Goal: Information Seeking & Learning: Find specific fact

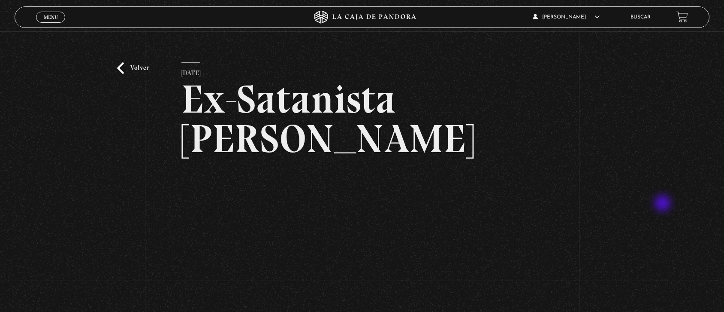
scroll to position [127, 0]
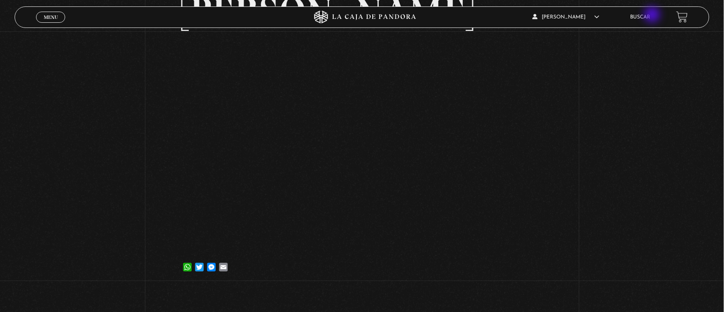
click at [651, 15] on link "Buscar" at bounding box center [641, 17] width 20 height 5
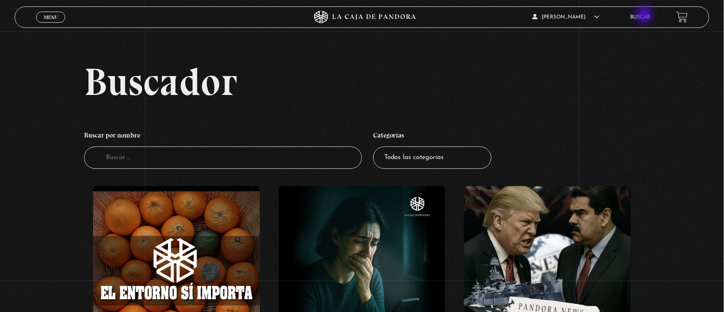
click at [646, 15] on link "Buscar" at bounding box center [641, 17] width 20 height 5
click at [307, 162] on input "Buscador" at bounding box center [223, 157] width 278 height 23
type input "daniel"
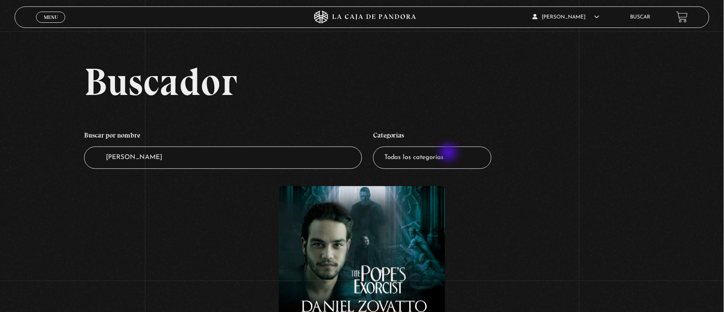
click at [450, 153] on select "Todas las categorías 11:11 Humanitario (1) Amo los Lunes (4) Análisis de series…" at bounding box center [432, 157] width 118 height 23
click at [377, 146] on select "Todas las categorías 11:11 Humanitario (1) Amo los Lunes (4) Análisis de series…" at bounding box center [432, 157] width 118 height 23
click at [333, 146] on input "daniel" at bounding box center [223, 157] width 278 height 23
type input "d"
click at [441, 162] on select "Todas las categorías 11:11 Humanitario (1) Amo los Lunes (4) Análisis de series…" at bounding box center [432, 157] width 118 height 23
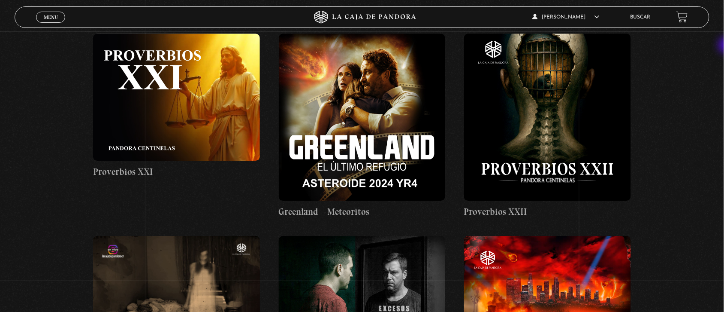
scroll to position [3645, 0]
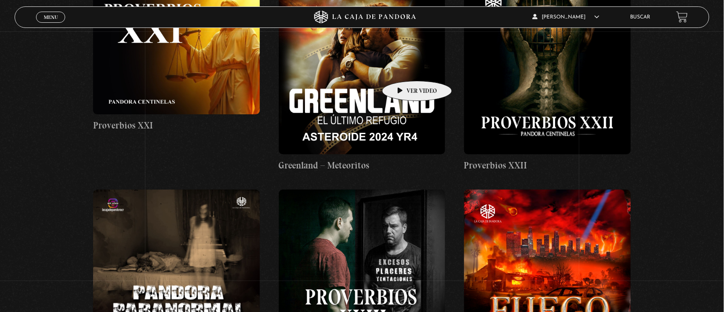
click at [404, 68] on figure at bounding box center [362, 70] width 167 height 167
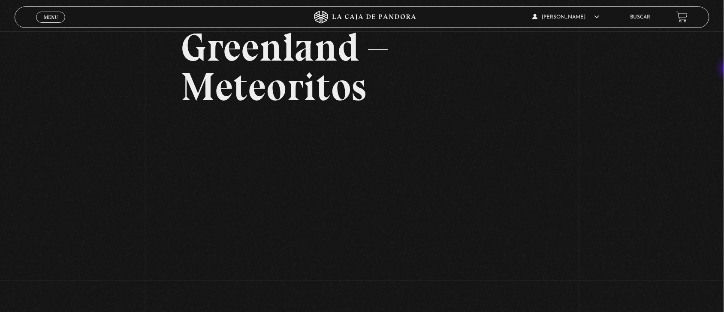
scroll to position [59, 0]
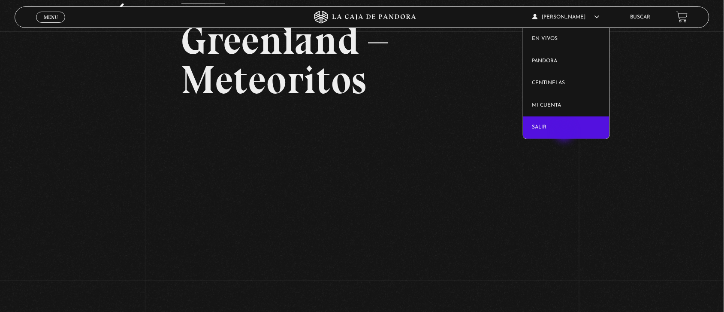
click at [566, 133] on link "Salir" at bounding box center [566, 127] width 86 height 22
